Goal: Navigation & Orientation: Find specific page/section

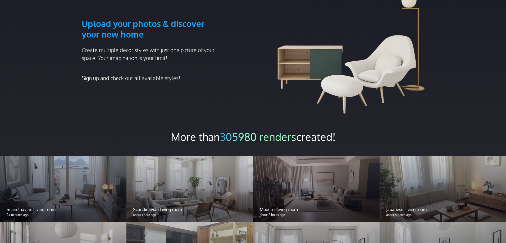
scroll to position [289, 0]
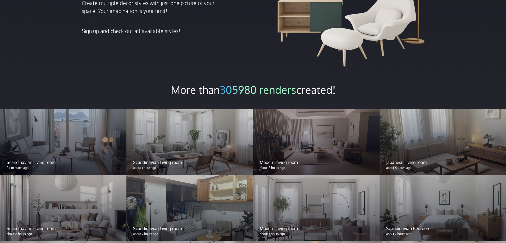
scroll to position [368, 0]
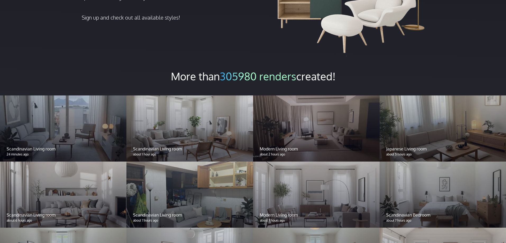
click at [154, 111] on div at bounding box center [189, 128] width 126 height 66
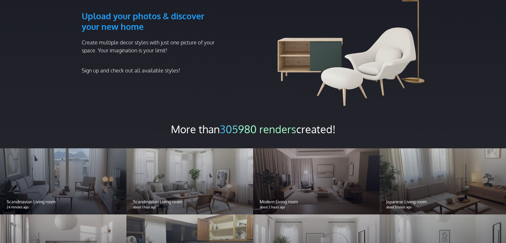
click at [147, 96] on div "Upload your photos & discover your new home Create multiple decor styles with j…" at bounding box center [151, 47] width 145 height 124
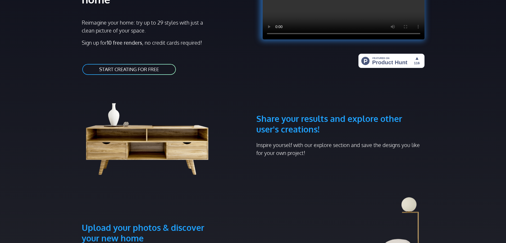
scroll to position [0, 0]
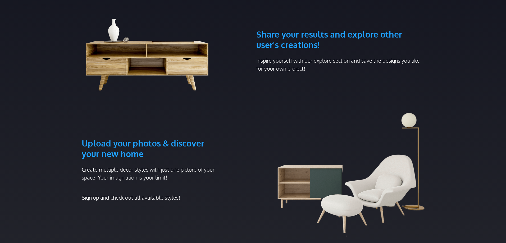
scroll to position [106, 0]
